Goal: Task Accomplishment & Management: Use online tool/utility

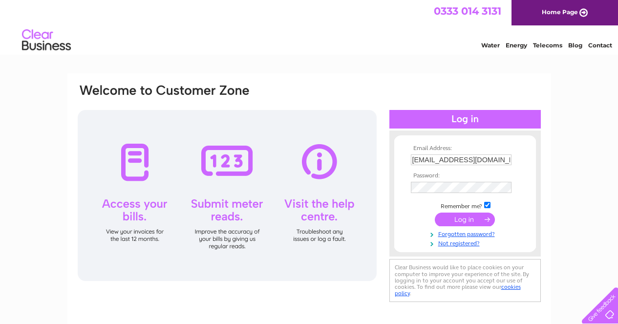
click at [473, 218] on input "submit" at bounding box center [465, 219] width 60 height 14
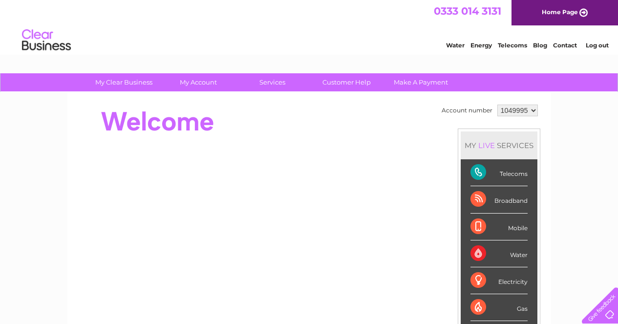
click at [509, 172] on div "Telecoms" at bounding box center [498, 172] width 57 height 27
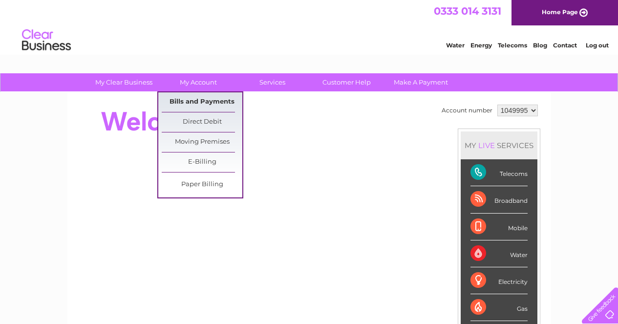
click at [201, 99] on link "Bills and Payments" at bounding box center [202, 102] width 81 height 20
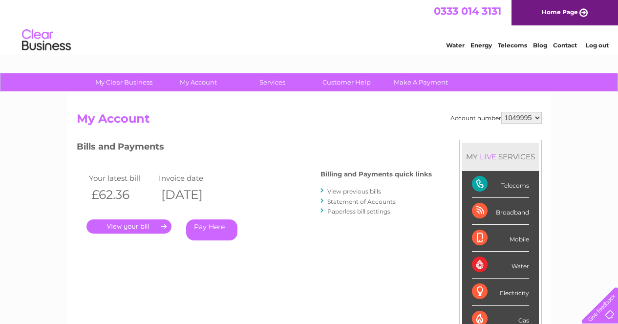
click at [130, 226] on link "." at bounding box center [128, 226] width 85 height 14
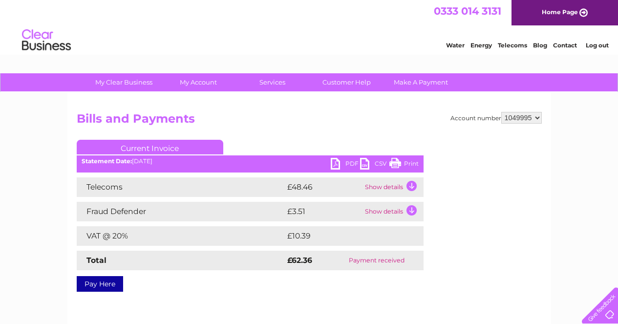
click at [566, 44] on link "Contact" at bounding box center [565, 44] width 24 height 7
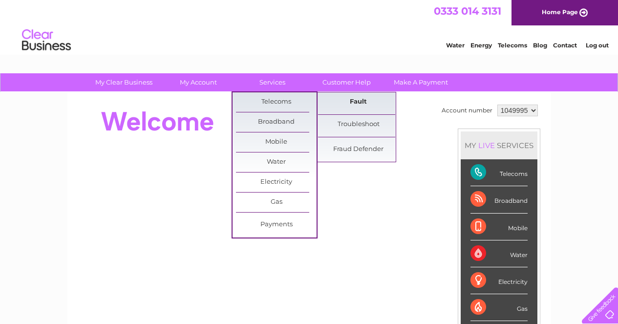
click at [366, 100] on link "Fault" at bounding box center [358, 102] width 81 height 20
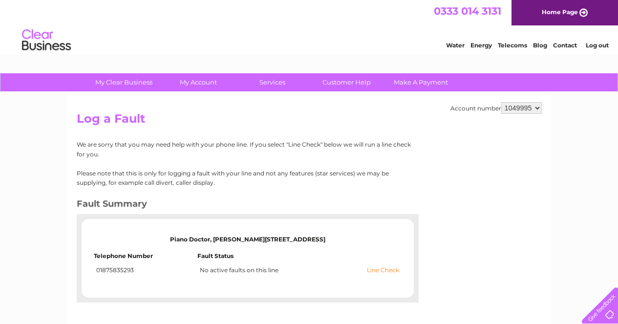
click at [387, 270] on link "Line Check" at bounding box center [383, 270] width 32 height 7
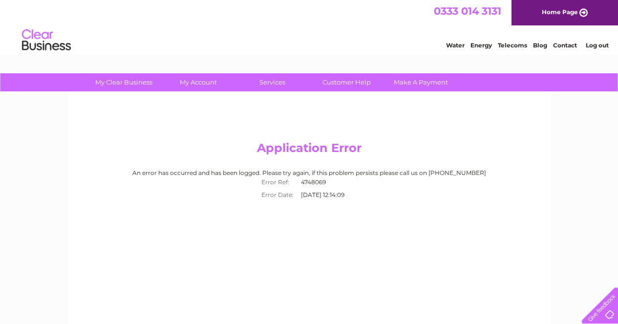
click at [387, 270] on div "Application Error An error has occurred and has been logged. Please try again, …" at bounding box center [308, 228] width 483 height 273
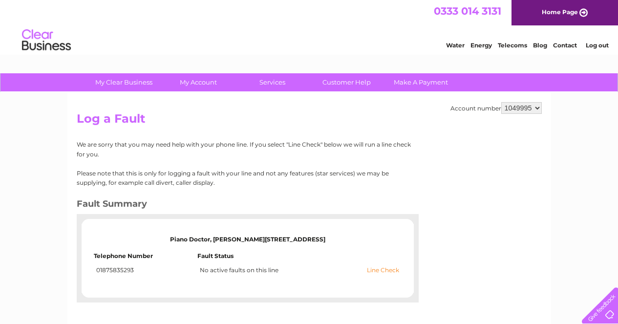
click at [383, 269] on link "Line Check" at bounding box center [383, 270] width 32 height 7
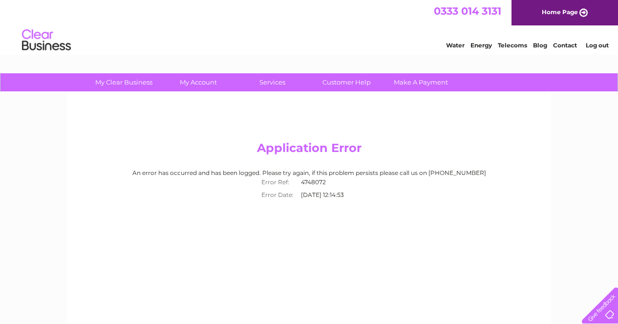
click at [566, 44] on link "Contact" at bounding box center [565, 44] width 24 height 7
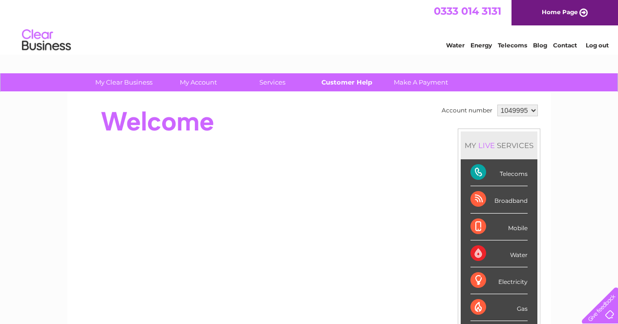
click at [351, 81] on link "Customer Help" at bounding box center [346, 82] width 81 height 18
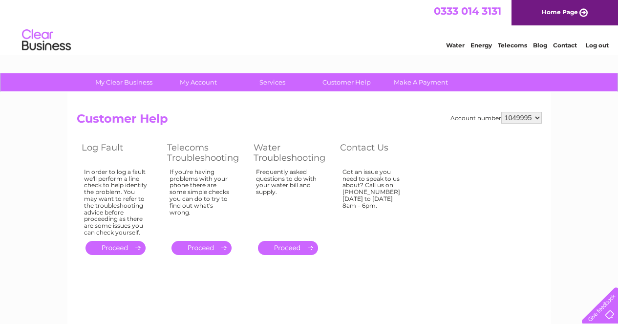
click at [201, 247] on link "." at bounding box center [201, 248] width 60 height 14
